Goal: Task Accomplishment & Management: Manage account settings

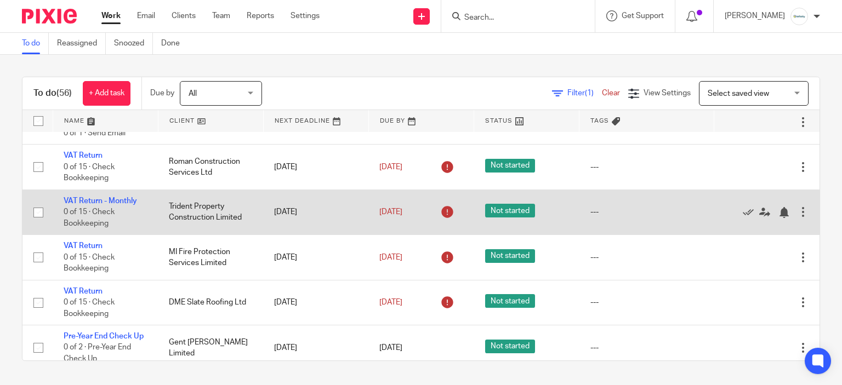
scroll to position [329, 0]
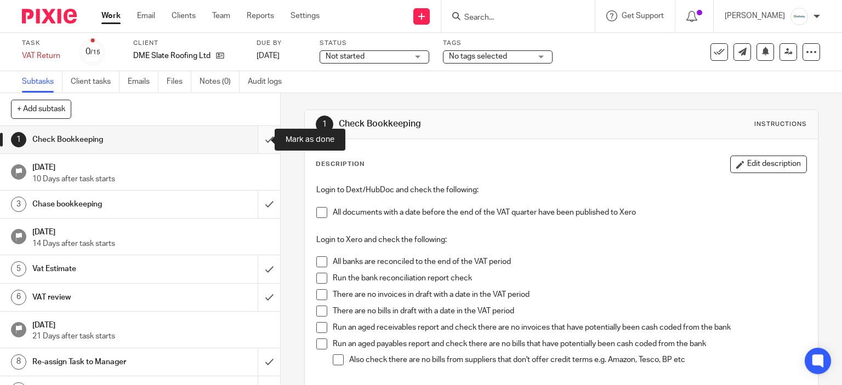
click at [254, 140] on input "submit" at bounding box center [140, 139] width 280 height 27
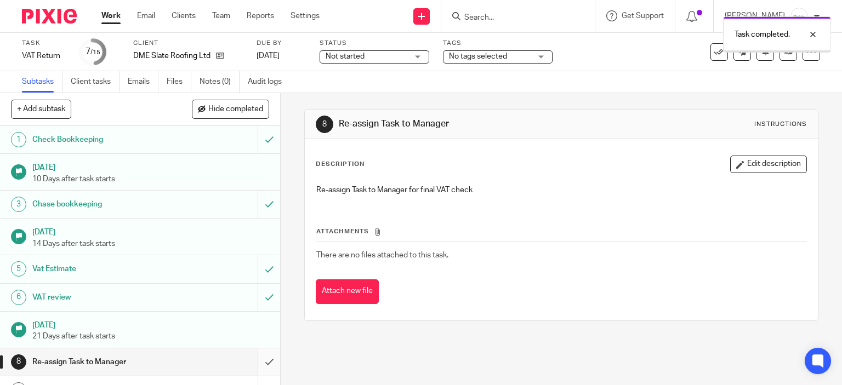
scroll to position [164, 0]
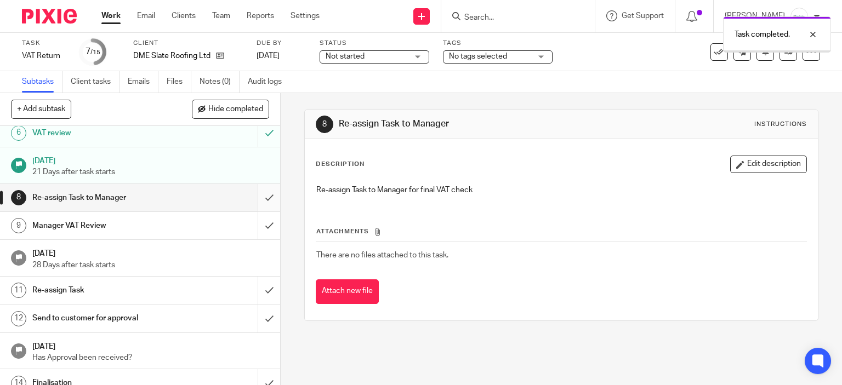
click at [255, 188] on input "submit" at bounding box center [140, 197] width 280 height 27
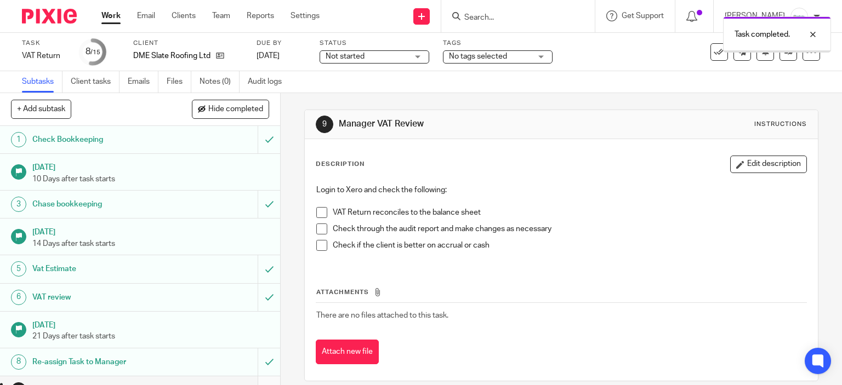
scroll to position [203, 0]
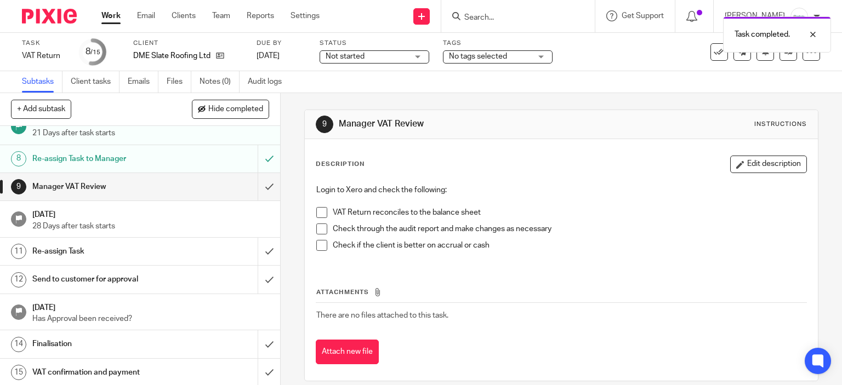
click at [382, 66] on div "Task VAT Return Save VAT Return 8 /15 Client DME Slate Roofing Ltd Due by 6 Sep…" at bounding box center [421, 52] width 842 height 38
click at [385, 59] on span "Not started" at bounding box center [367, 57] width 82 height 12
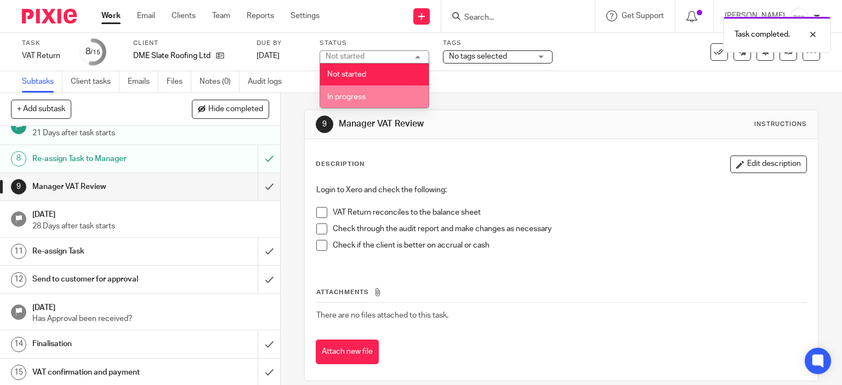
click at [390, 92] on li "In progress" at bounding box center [374, 97] width 109 height 22
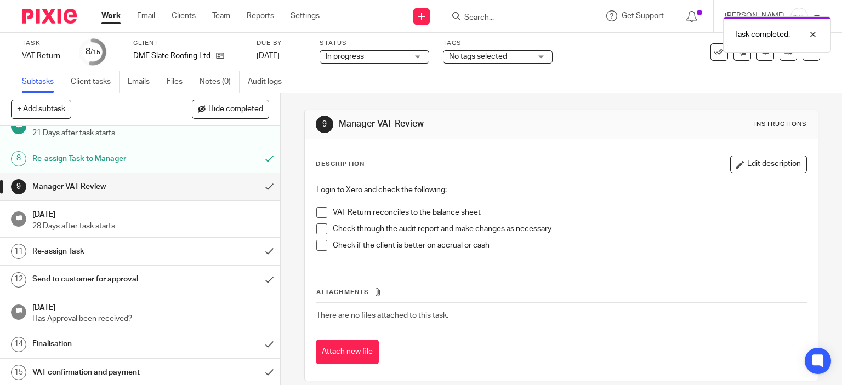
click at [498, 54] on span "No tags selected" at bounding box center [478, 57] width 58 height 8
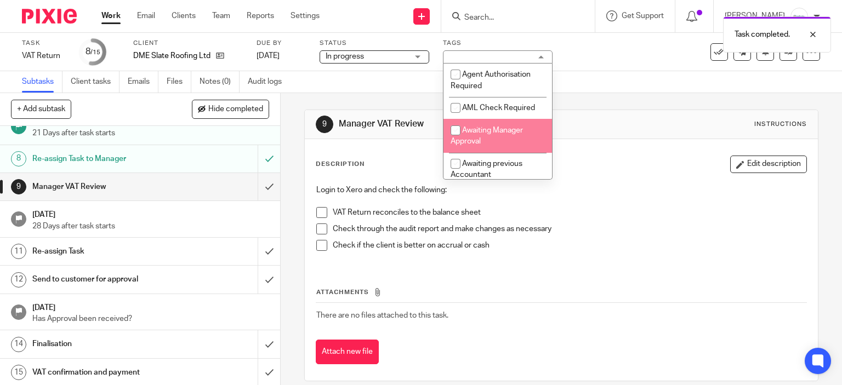
click at [516, 133] on span "Awaiting Manager Approval" at bounding box center [487, 136] width 72 height 19
checkbox input "true"
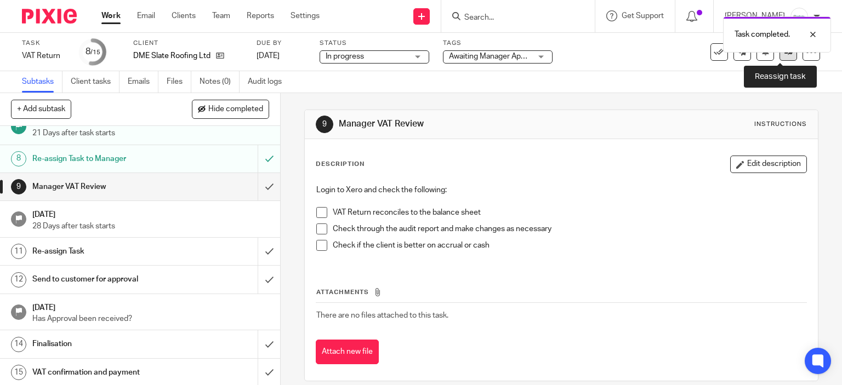
click at [780, 56] on link at bounding box center [789, 52] width 18 height 18
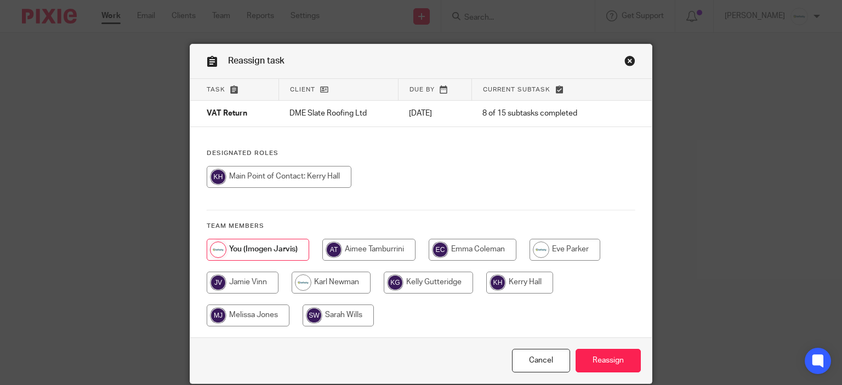
click at [525, 274] on input "radio" at bounding box center [519, 283] width 67 height 22
radio input "true"
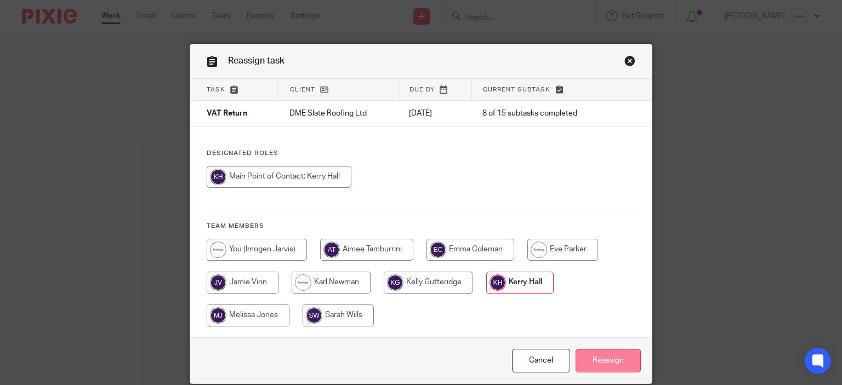
click at [604, 359] on input "Reassign" at bounding box center [608, 361] width 65 height 24
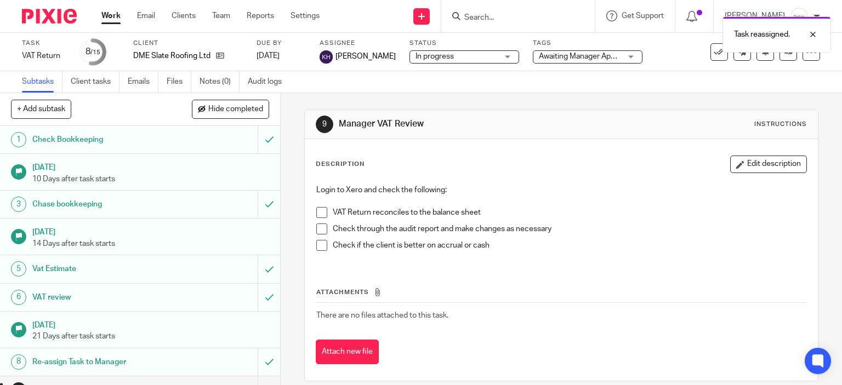
click at [107, 21] on link "Work" at bounding box center [110, 15] width 19 height 11
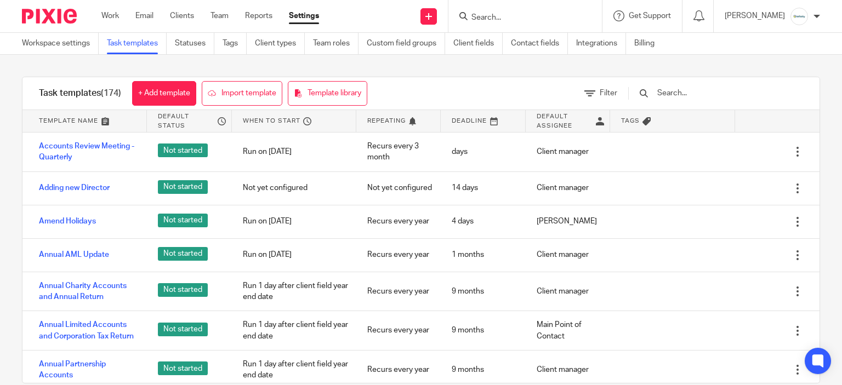
click at [408, 63] on div "Task templates (174) + Add template Import template Template library Filter Tem…" at bounding box center [421, 230] width 842 height 351
